Goal: Find specific page/section: Find specific page/section

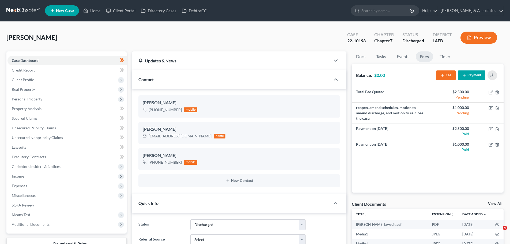
select select "4"
select select "0"
click at [95, 13] on link "Home" at bounding box center [92, 11] width 23 height 10
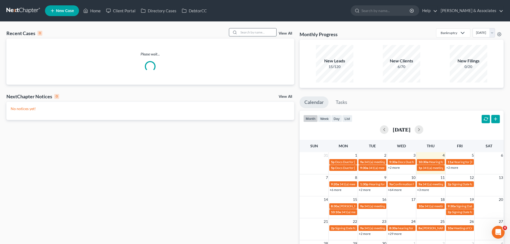
click at [249, 34] on input "search" at bounding box center [258, 32] width 38 height 8
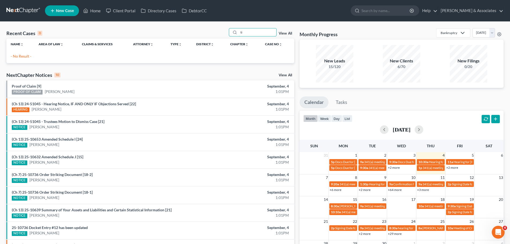
type input "t"
type input "[PERSON_NAME]"
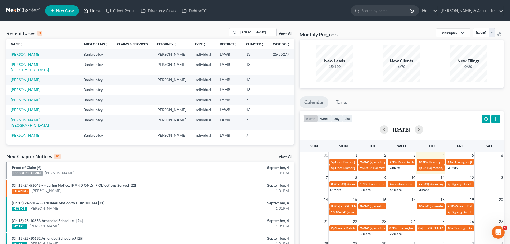
click at [98, 12] on link "Home" at bounding box center [92, 11] width 23 height 10
click at [33, 56] on link "[PERSON_NAME]" at bounding box center [26, 54] width 30 height 5
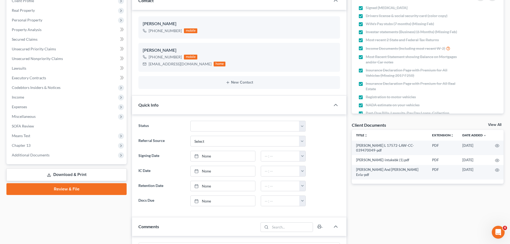
scroll to position [1276, 0]
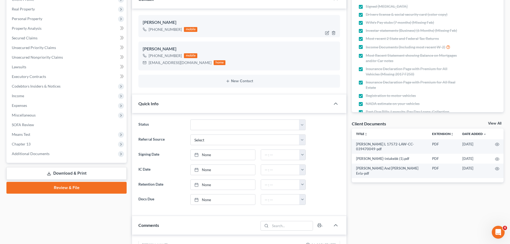
drag, startPoint x: 153, startPoint y: 31, endPoint x: 179, endPoint y: 32, distance: 25.7
click at [179, 32] on div "[PHONE_NUMBER]" at bounding box center [165, 29] width 33 height 5
copy div "[PHONE_NUMBER]"
drag, startPoint x: 154, startPoint y: 56, endPoint x: 180, endPoint y: 59, distance: 26.6
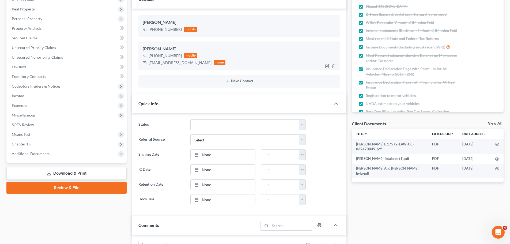
click at [180, 59] on div "[PHONE_NUMBER] mobile" at bounding box center [184, 55] width 83 height 7
copy div "[PHONE_NUMBER]"
drag, startPoint x: 154, startPoint y: 28, endPoint x: 181, endPoint y: 30, distance: 26.6
click at [181, 30] on div "[PHONE_NUMBER] mobile" at bounding box center [170, 29] width 55 height 7
copy div "[PHONE_NUMBER]"
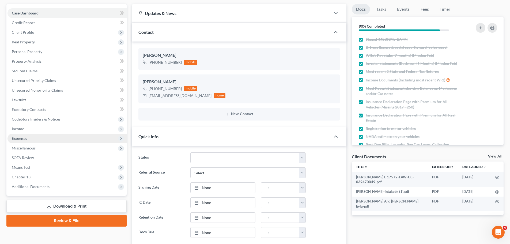
scroll to position [0, 0]
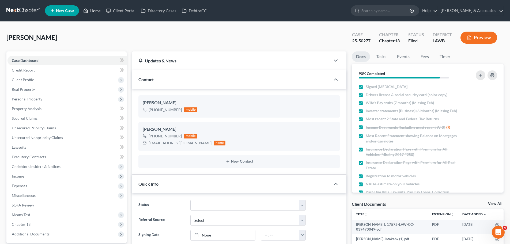
click at [97, 9] on link "Home" at bounding box center [92, 11] width 23 height 10
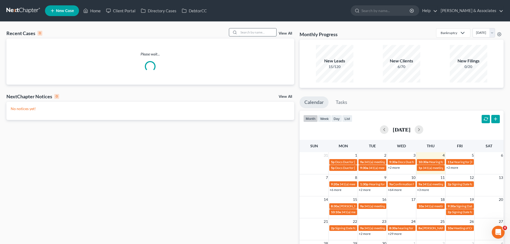
click at [255, 35] on input "search" at bounding box center [258, 32] width 38 height 8
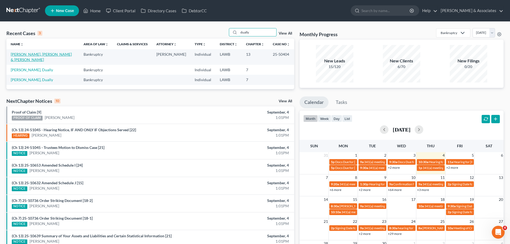
type input "dually"
click at [50, 55] on link "[PERSON_NAME], [PERSON_NAME] & [PERSON_NAME]" at bounding box center [41, 57] width 61 height 10
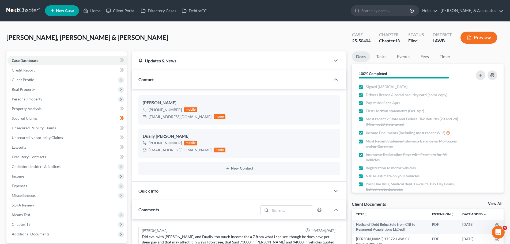
scroll to position [952, 0]
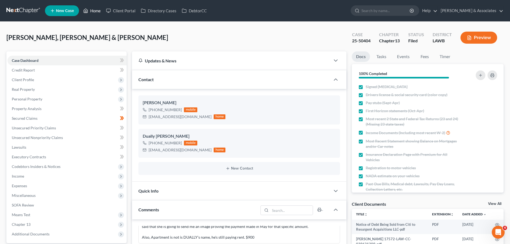
drag, startPoint x: 97, startPoint y: 7, endPoint x: 99, endPoint y: 15, distance: 8.1
click at [97, 7] on link "Home" at bounding box center [92, 11] width 23 height 10
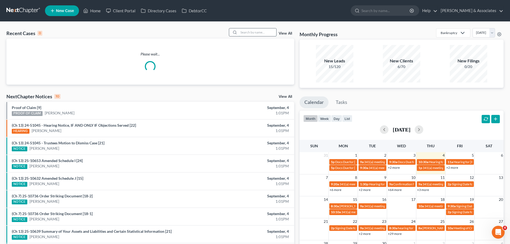
click at [249, 30] on input "search" at bounding box center [258, 32] width 38 height 8
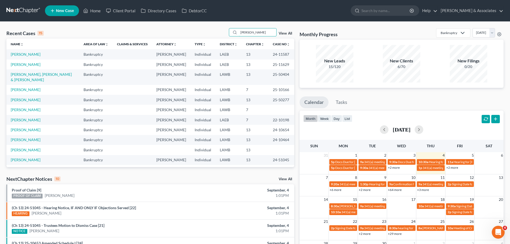
type input "[PERSON_NAME]"
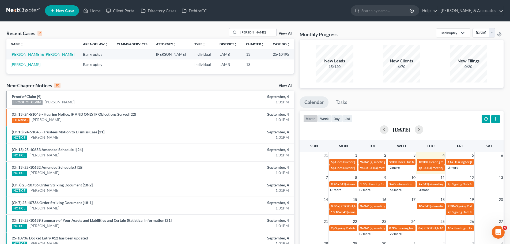
click at [34, 55] on link "[PERSON_NAME] & [PERSON_NAME]" at bounding box center [43, 54] width 64 height 5
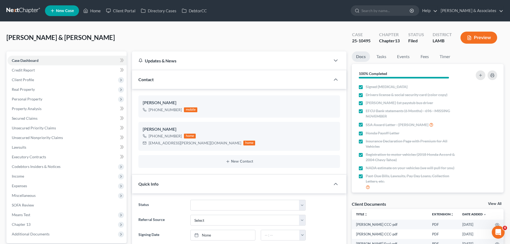
scroll to position [311, 0]
click at [406, 59] on link "Events" at bounding box center [403, 56] width 21 height 10
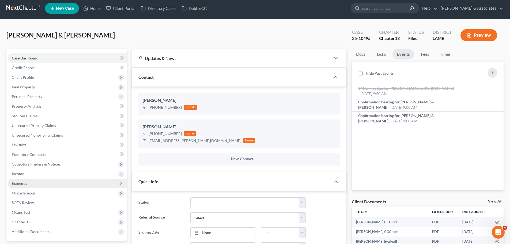
scroll to position [0, 0]
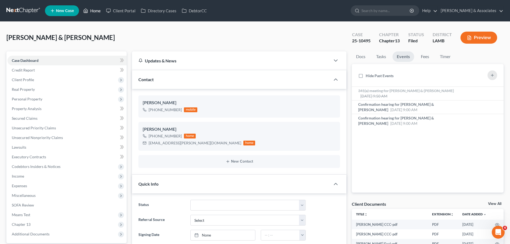
drag, startPoint x: 92, startPoint y: 12, endPoint x: 113, endPoint y: 27, distance: 26.1
click at [92, 12] on link "Home" at bounding box center [92, 11] width 23 height 10
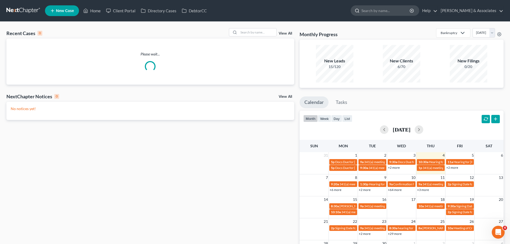
click at [383, 9] on input "search" at bounding box center [386, 11] width 49 height 10
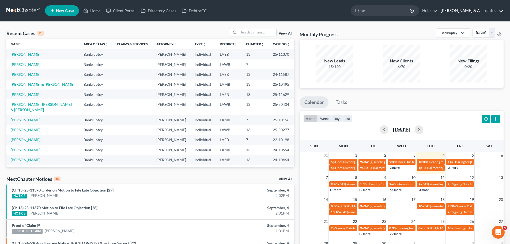
type input "s"
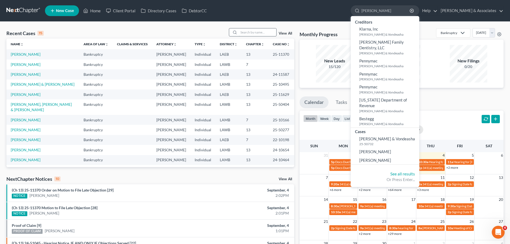
type input "[PERSON_NAME]"
click at [249, 34] on input "search" at bounding box center [258, 32] width 38 height 8
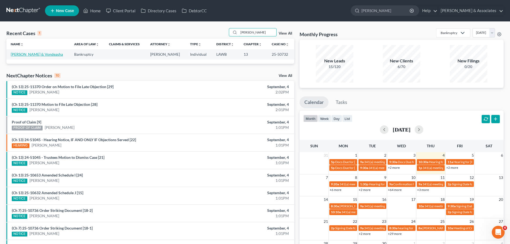
type input "[PERSON_NAME]"
click at [23, 57] on link "[PERSON_NAME] & Vondeasha" at bounding box center [37, 54] width 52 height 5
